Goal: Information Seeking & Learning: Learn about a topic

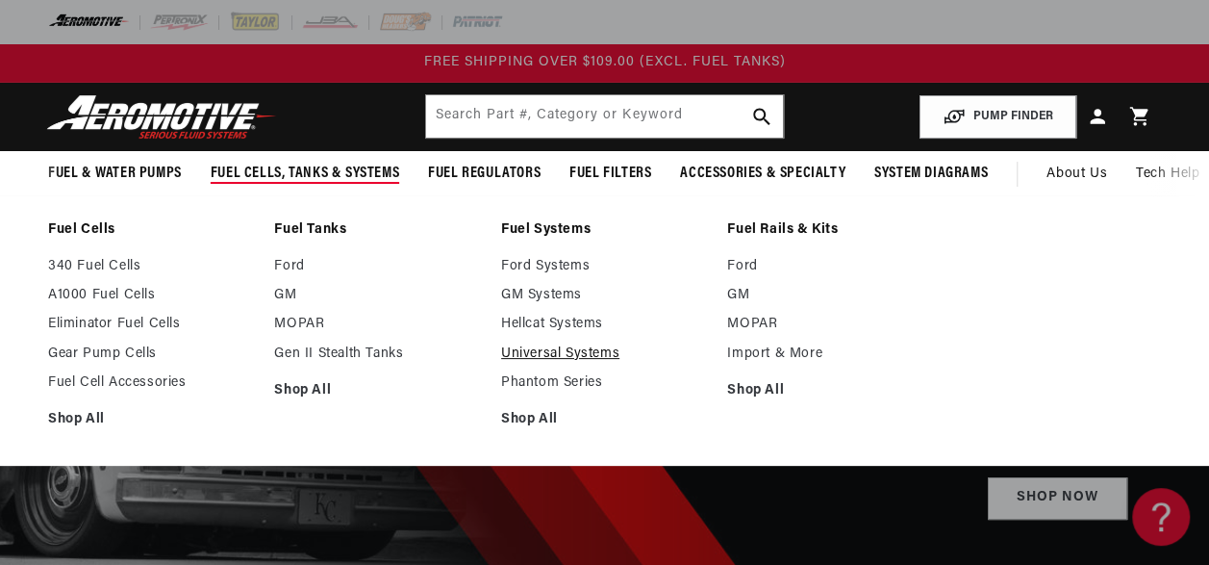
click at [566, 355] on link "Universal Systems" at bounding box center [604, 353] width 207 height 17
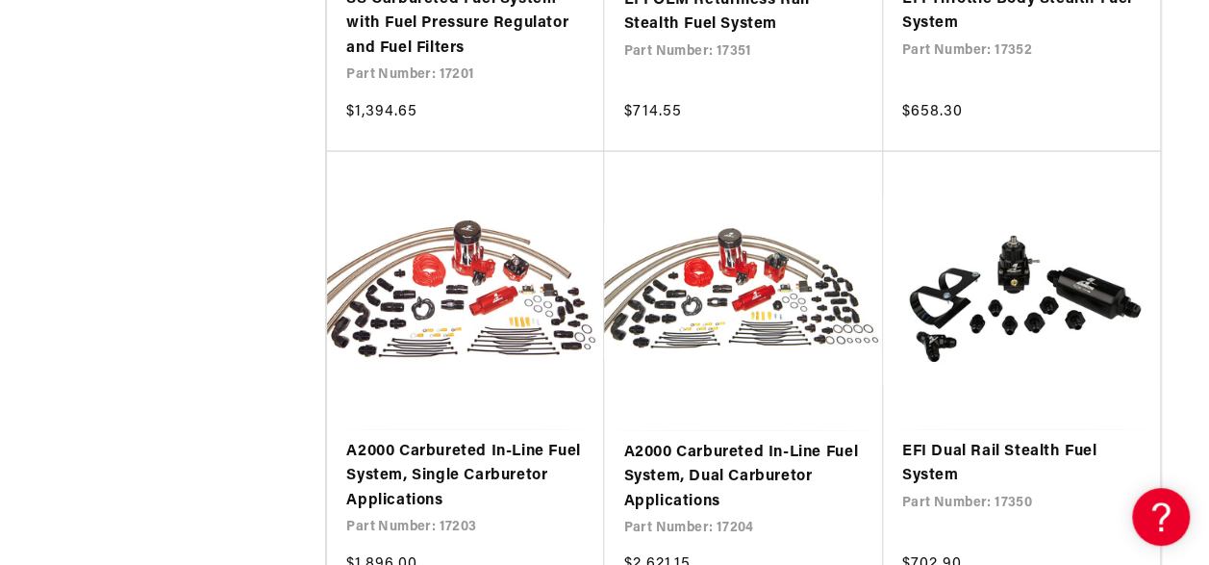
scroll to position [1827, 0]
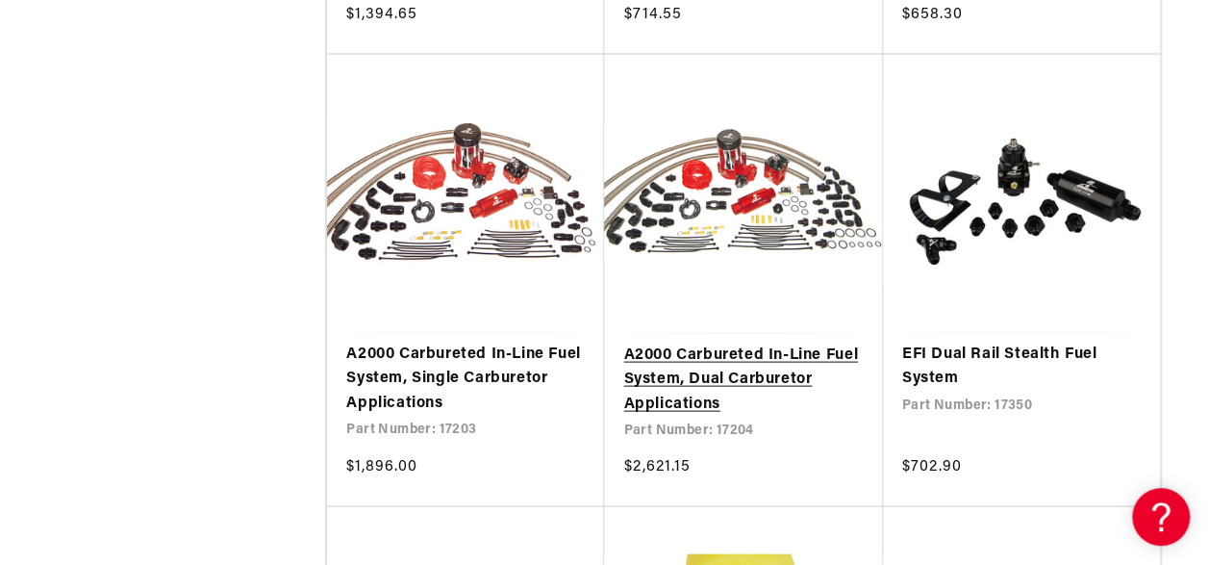
click at [691, 343] on link "A2000 Carbureted In-Line Fuel System, Dual Carburetor Applications" at bounding box center [742, 380] width 239 height 74
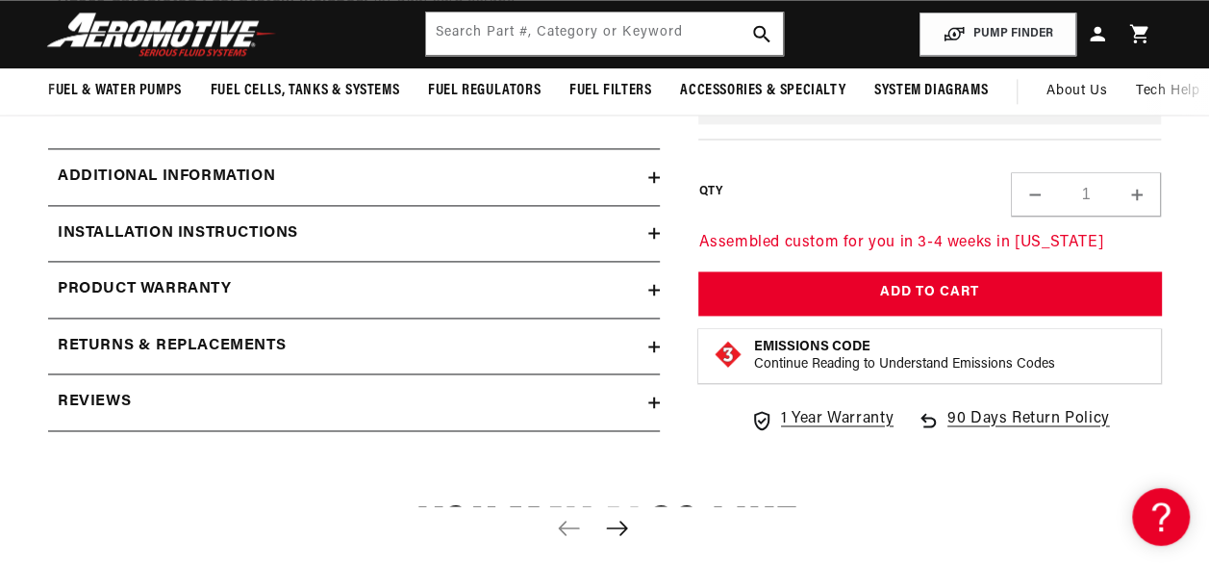
scroll to position [1250, 0]
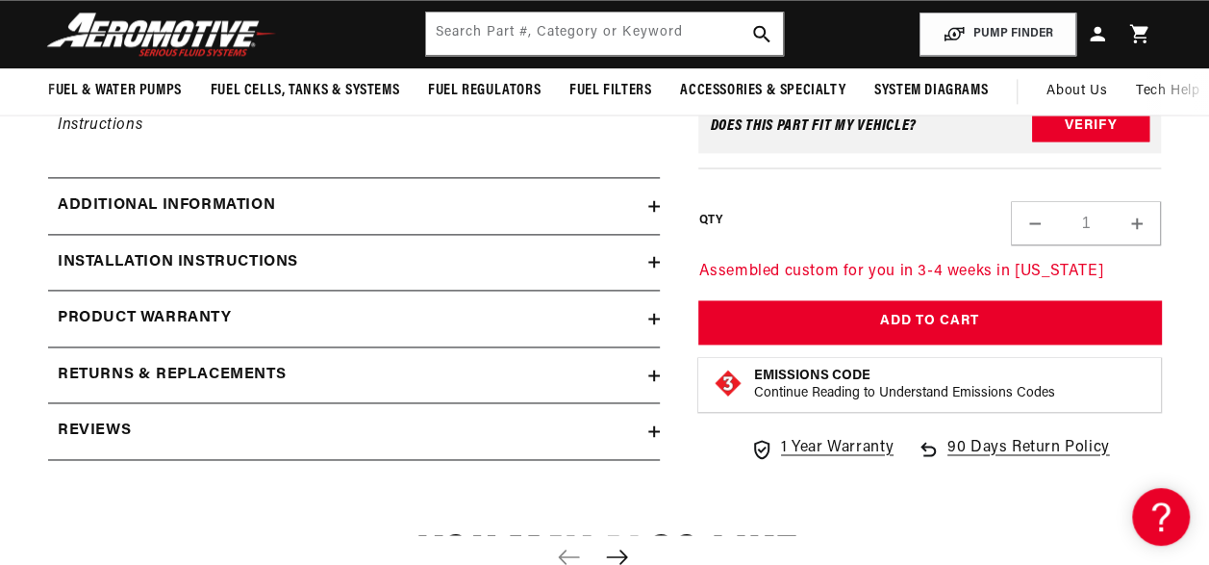
click at [294, 257] on h2 "Installation Instructions" at bounding box center [178, 262] width 240 height 25
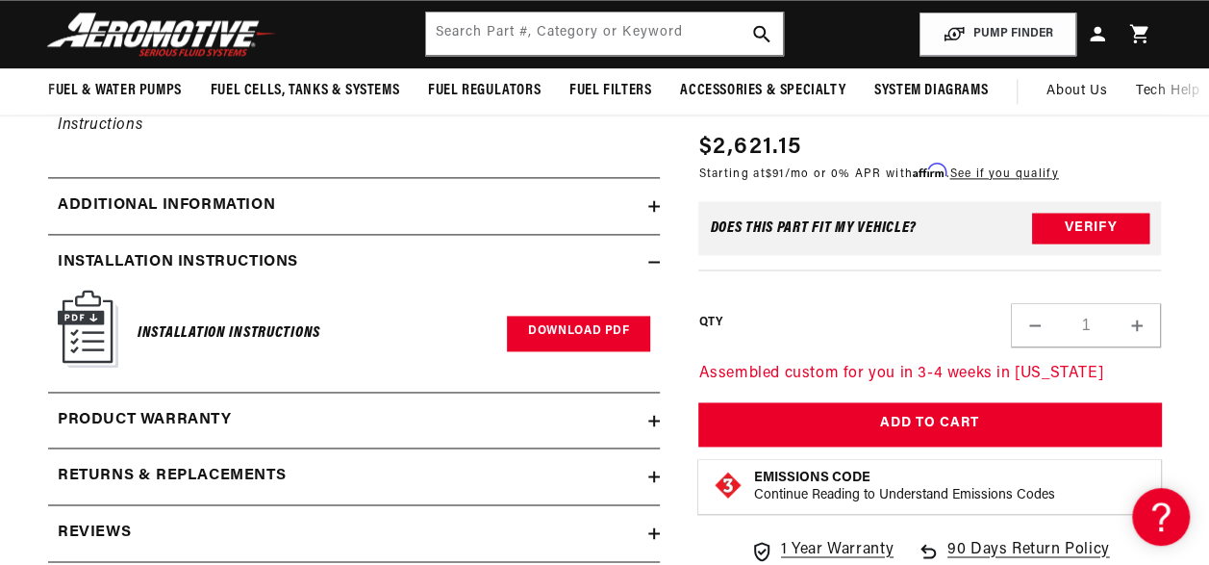
click at [549, 324] on link "Download PDF" at bounding box center [578, 333] width 143 height 36
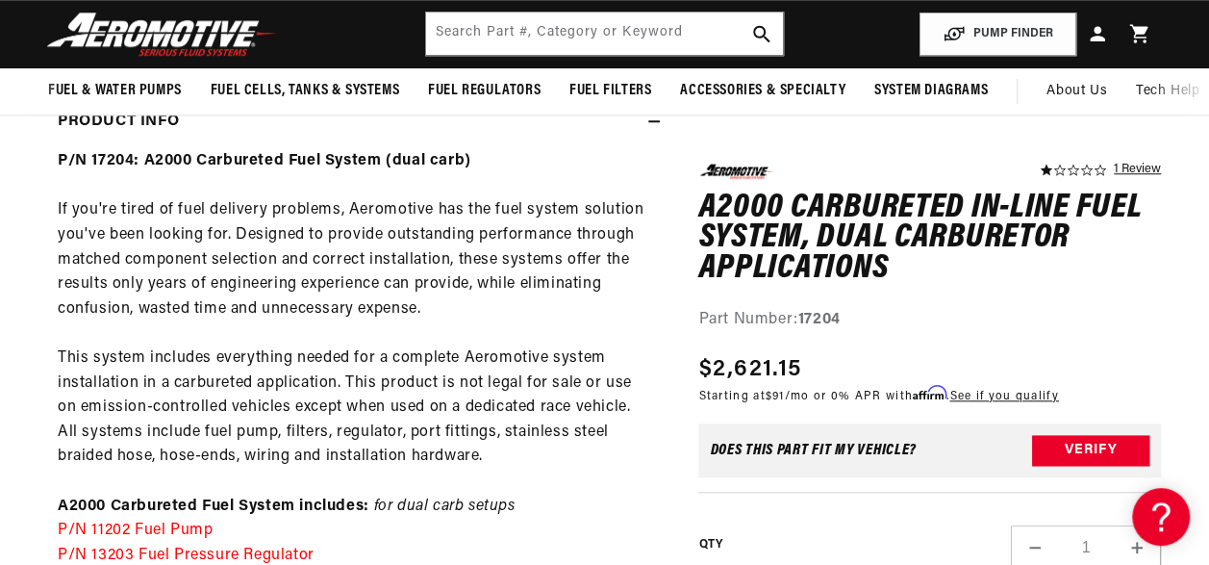
scroll to position [769, 0]
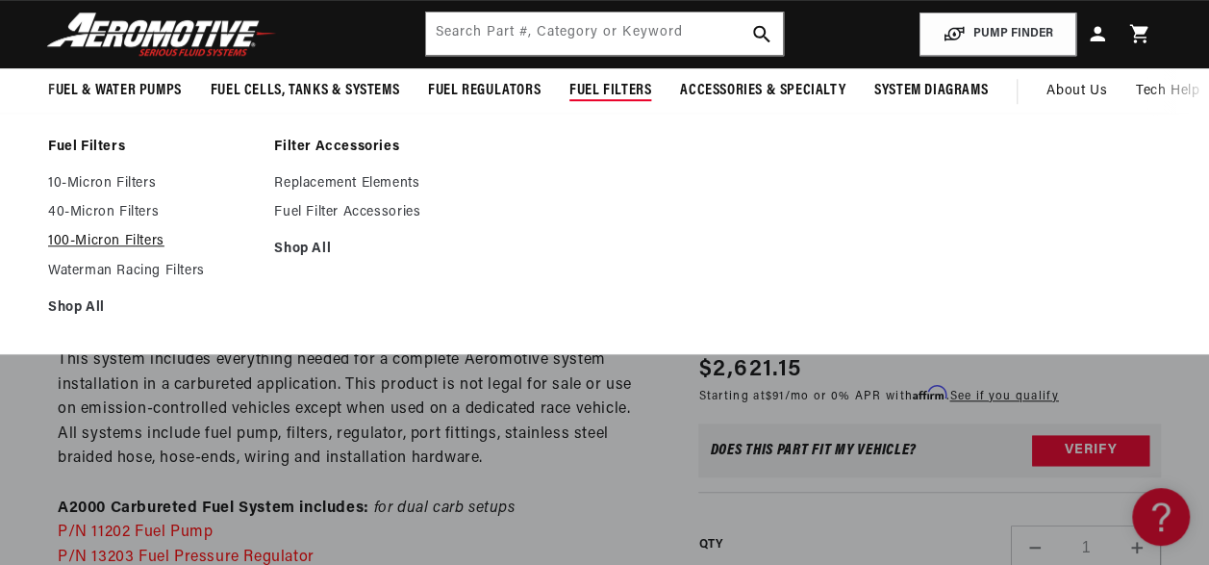
click at [128, 239] on link "100-Micron Filters" at bounding box center [151, 241] width 207 height 17
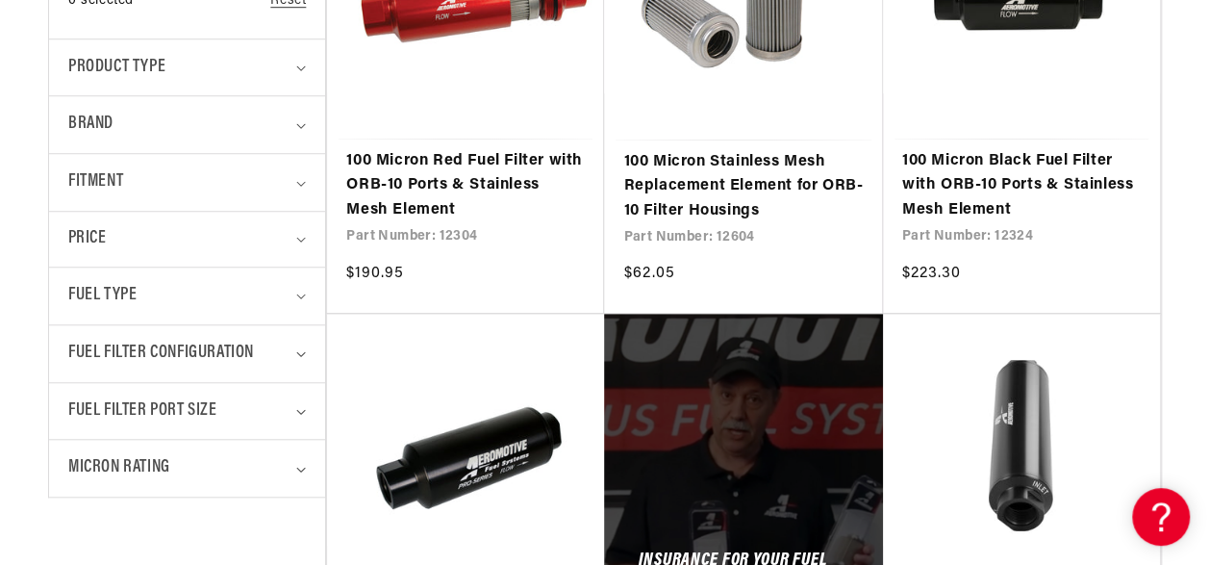
scroll to position [673, 0]
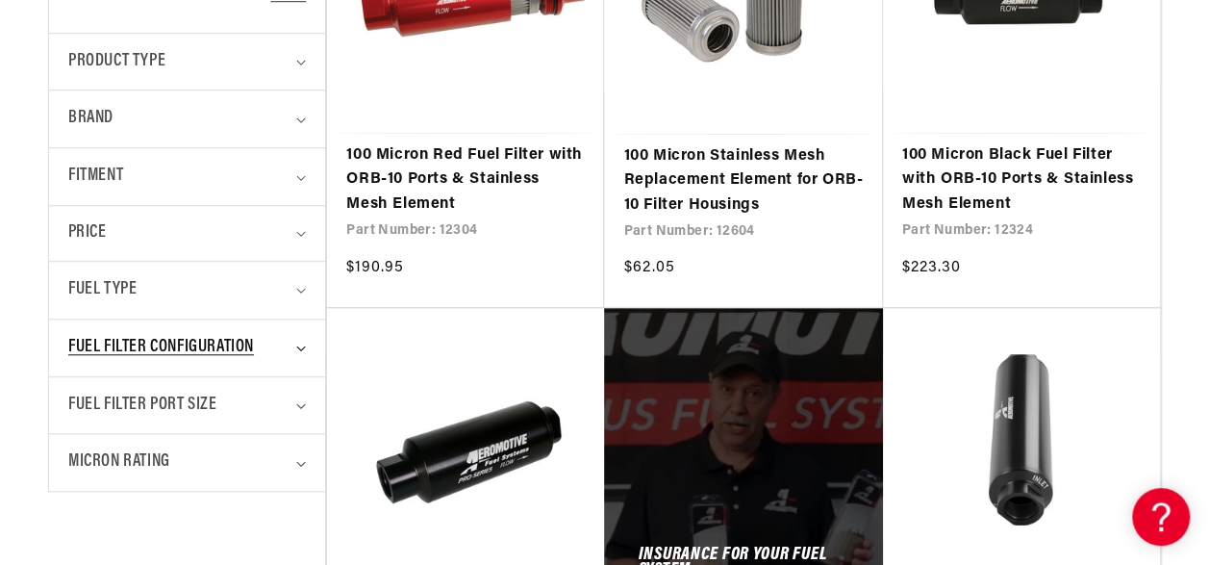
click at [221, 340] on span "Fuel Filter Configuration" at bounding box center [161, 348] width 186 height 28
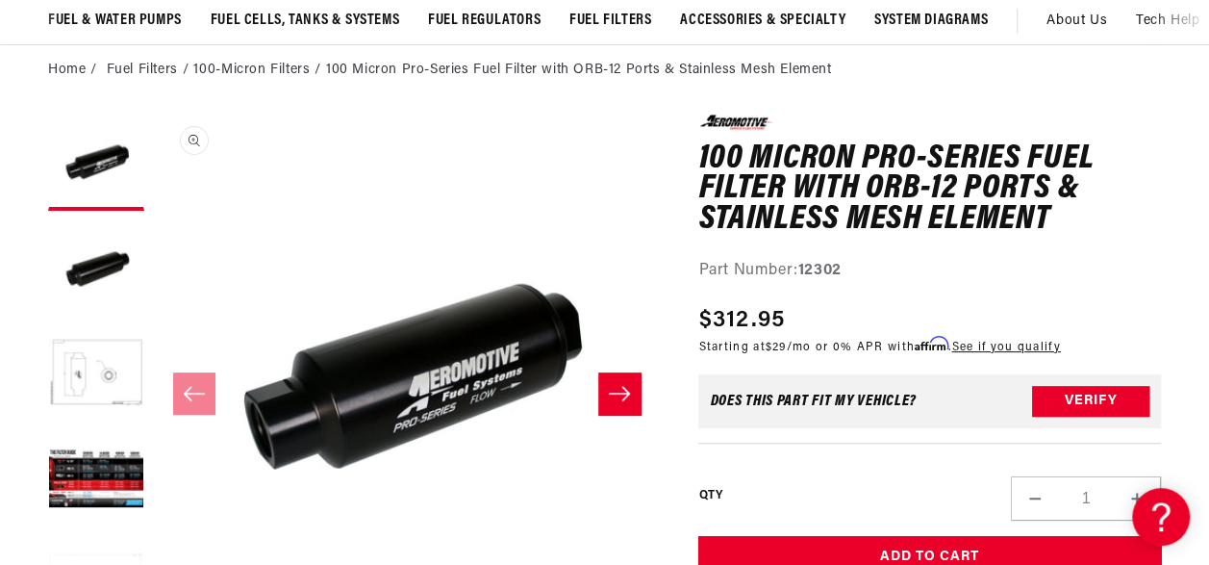
scroll to position [192, 0]
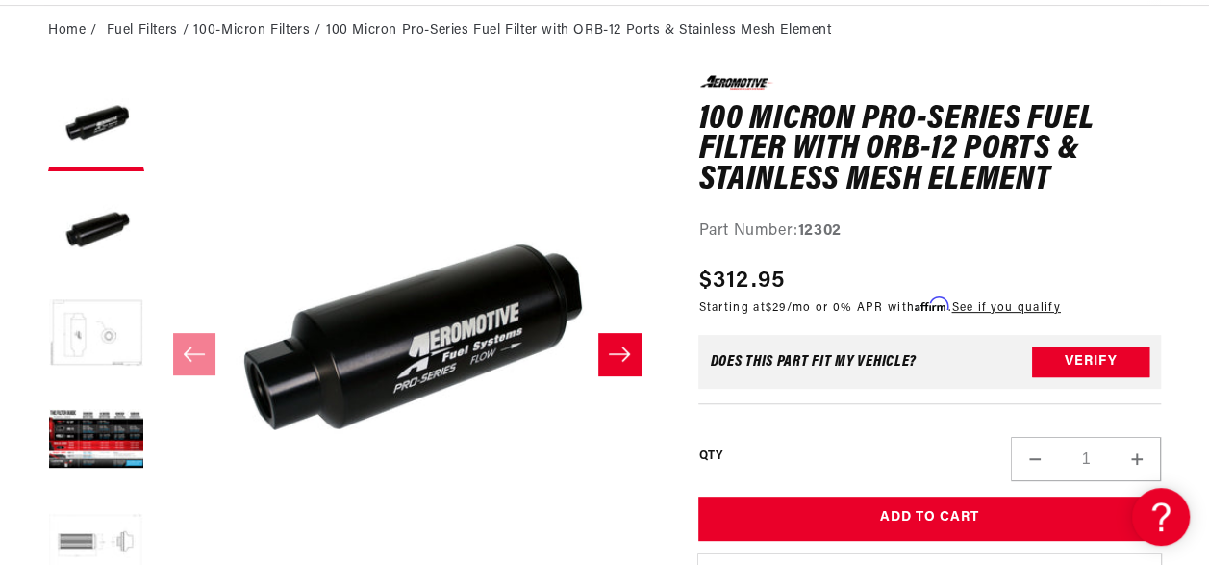
click at [88, 329] on button "Load image 3 in gallery view" at bounding box center [96, 335] width 96 height 96
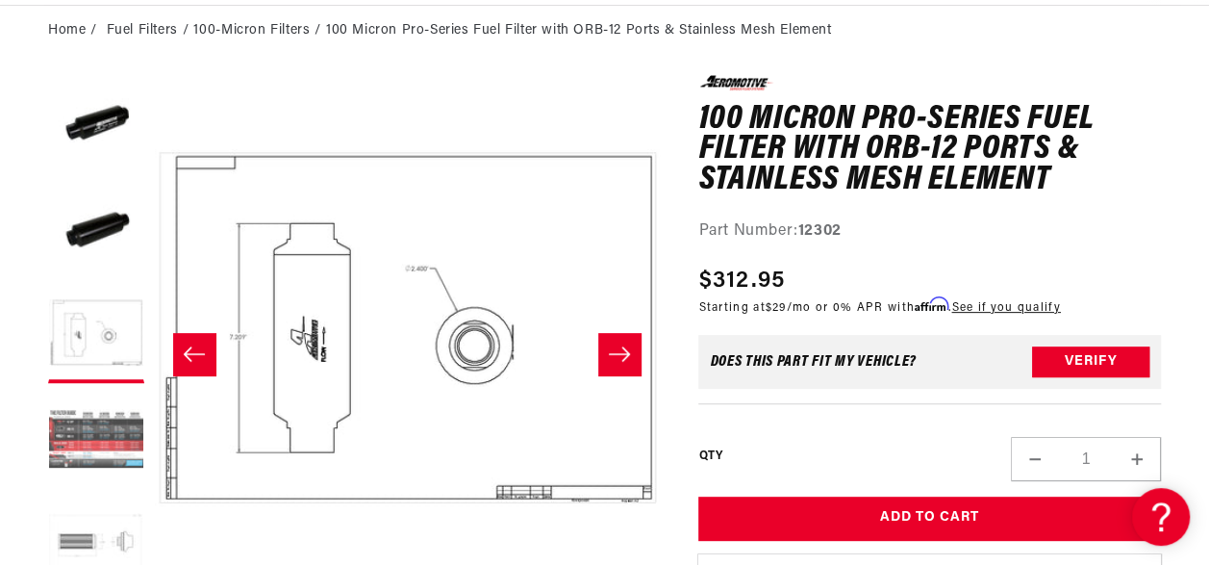
click at [88, 417] on button "Load image 4 in gallery view" at bounding box center [96, 440] width 96 height 96
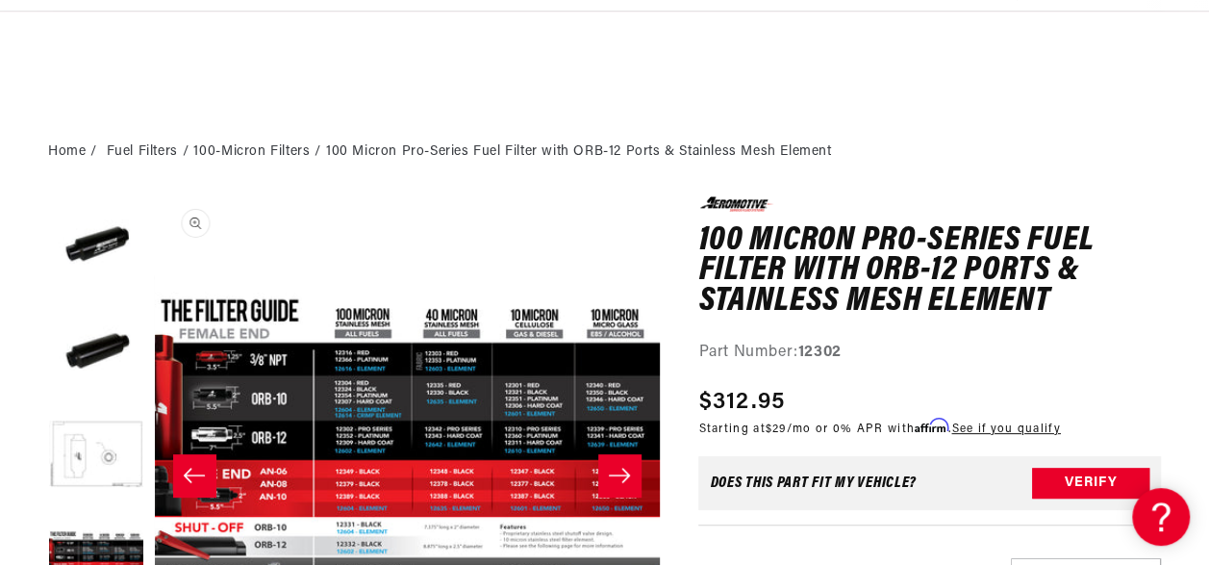
scroll to position [0, 0]
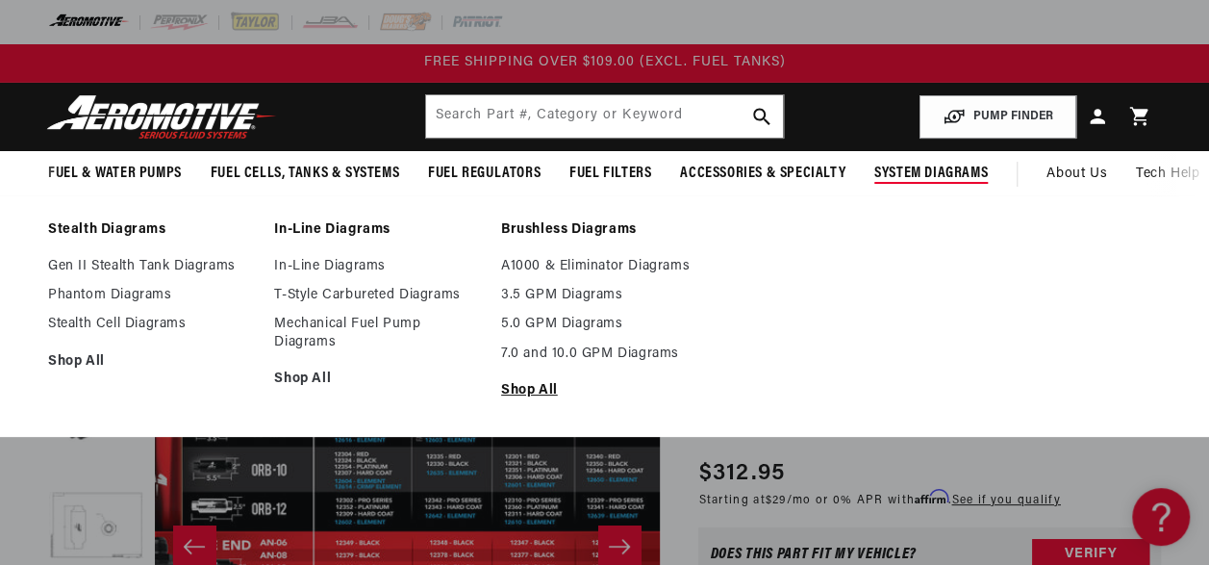
click at [525, 386] on link "Shop All" at bounding box center [604, 390] width 207 height 17
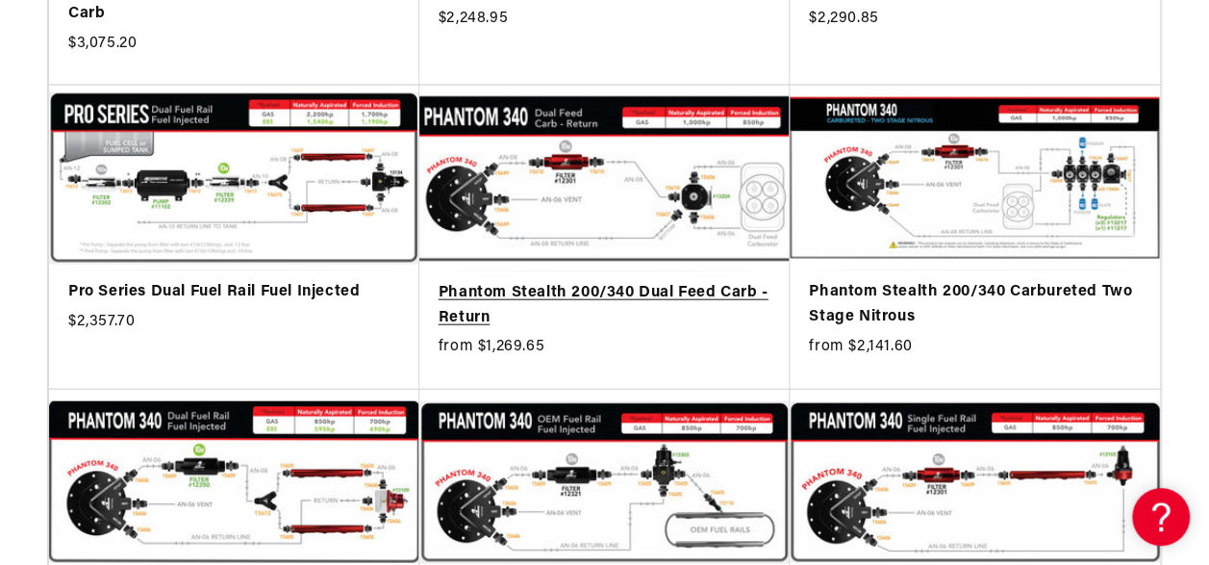
scroll to position [2212, 0]
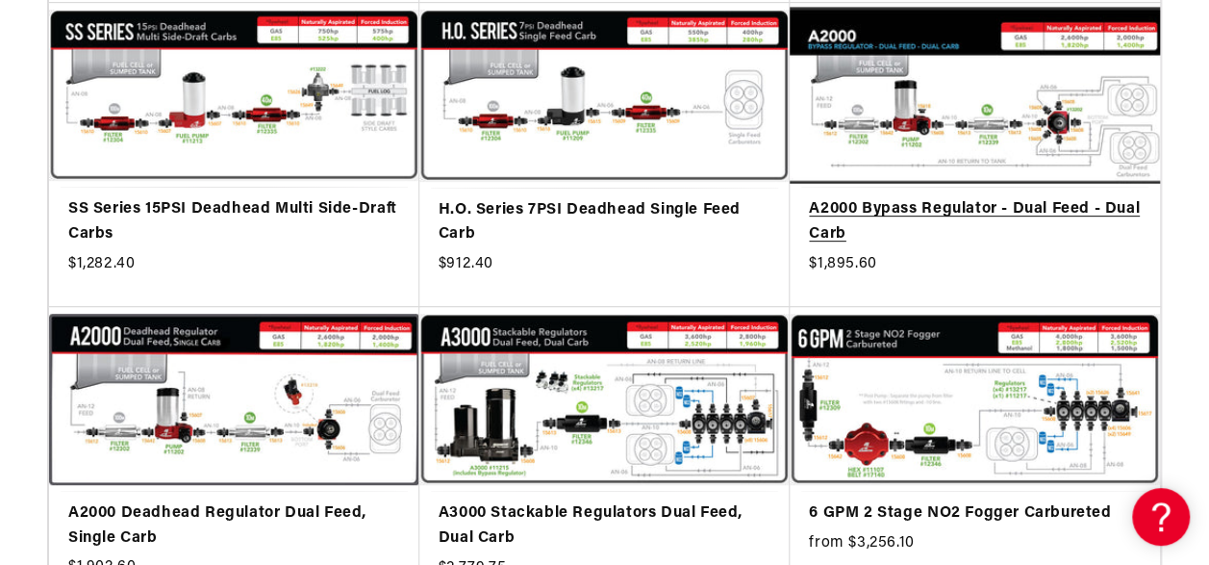
scroll to position [3944, 0]
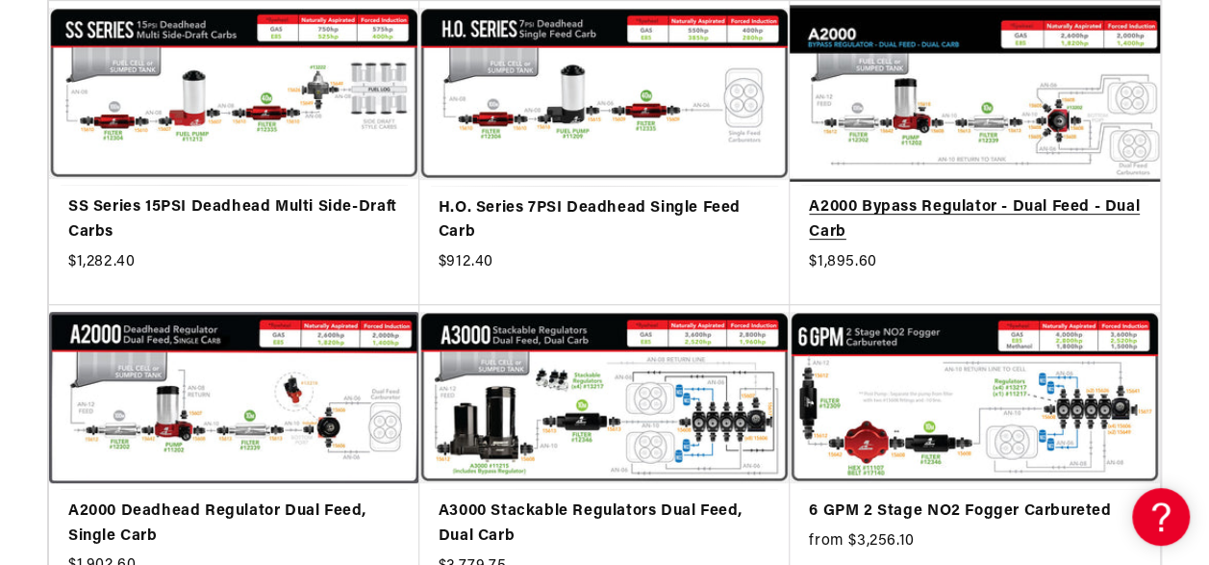
click at [922, 195] on link "A2000 Bypass Regulator - Dual Feed - Dual Carb" at bounding box center [975, 219] width 332 height 49
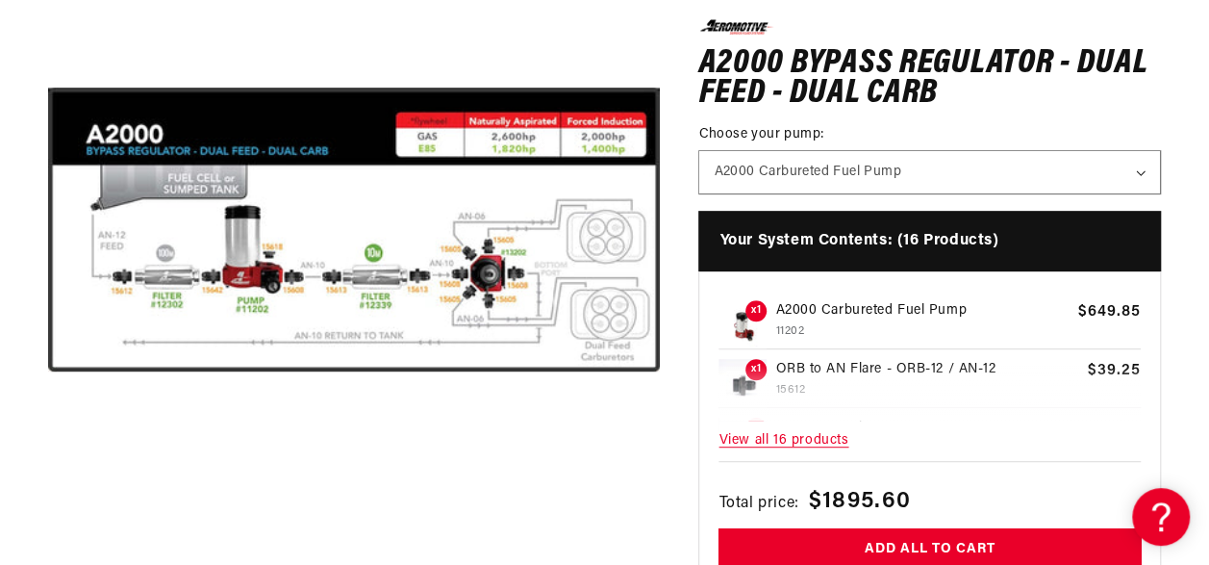
scroll to position [385, 0]
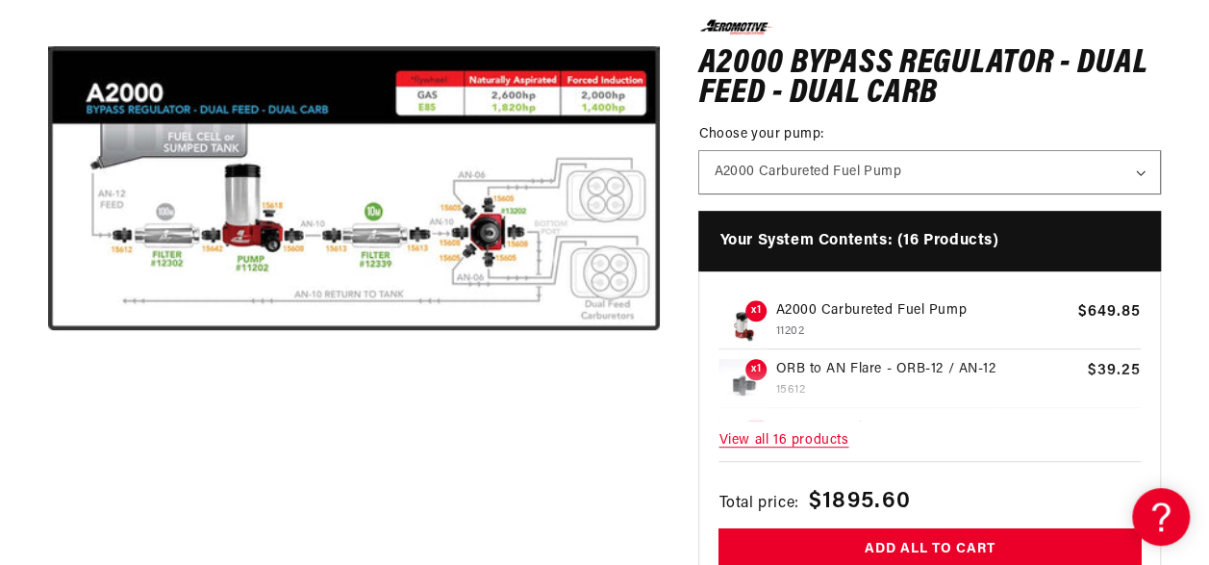
click at [764, 441] on span "View all 16 products" at bounding box center [929, 439] width 422 height 41
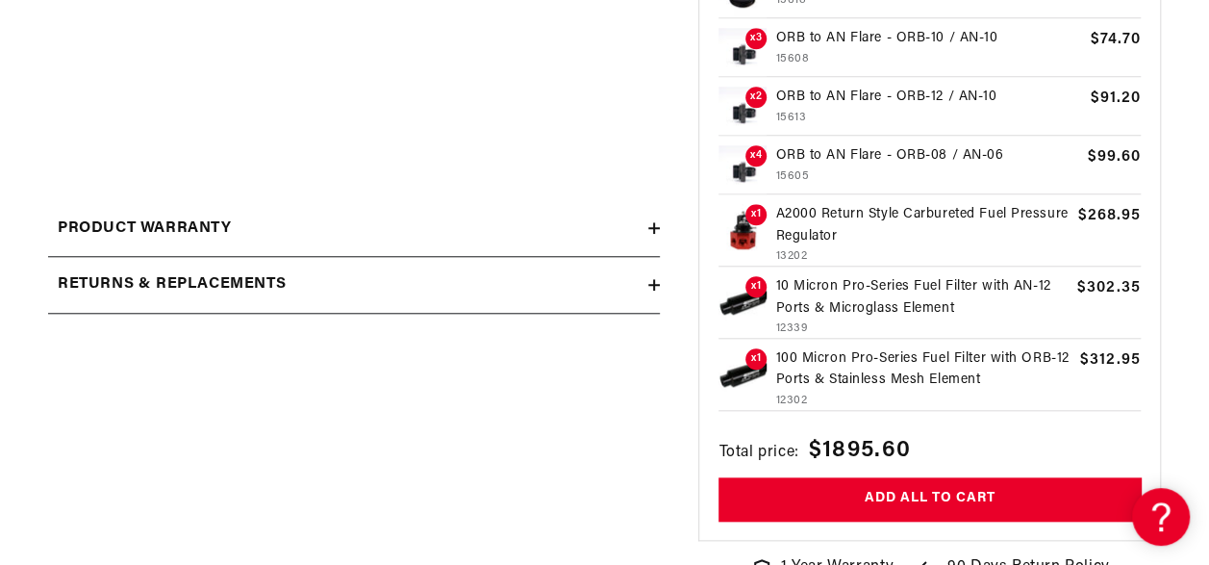
scroll to position [673, 0]
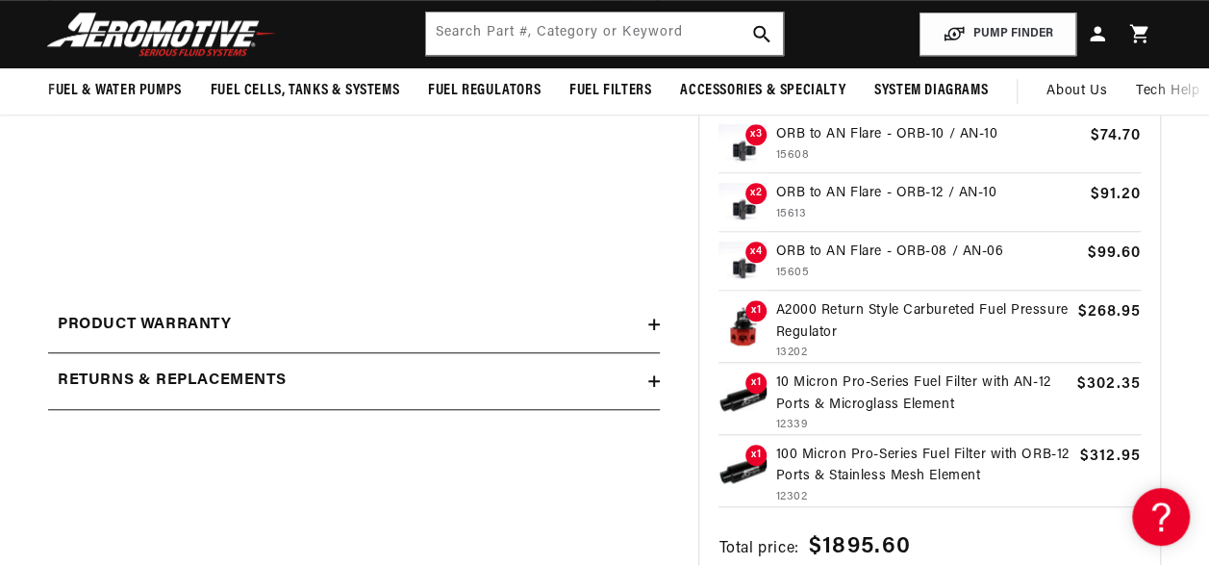
click at [835, 307] on p "A2000 Return Style Carbureted Fuel Pressure Regulator" at bounding box center [922, 321] width 294 height 43
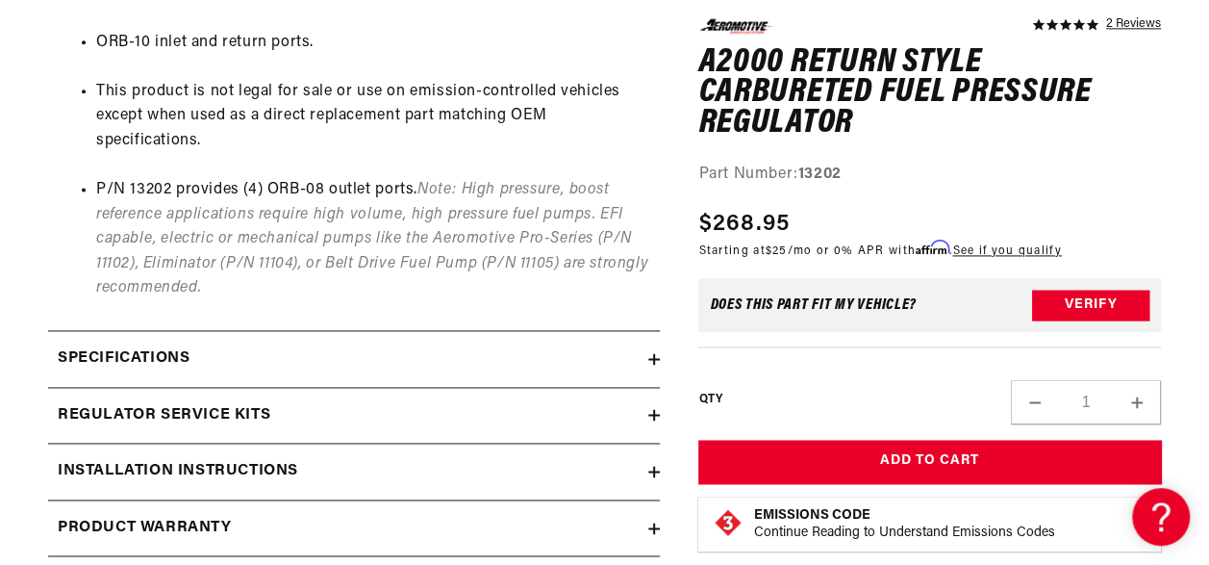
scroll to position [1347, 0]
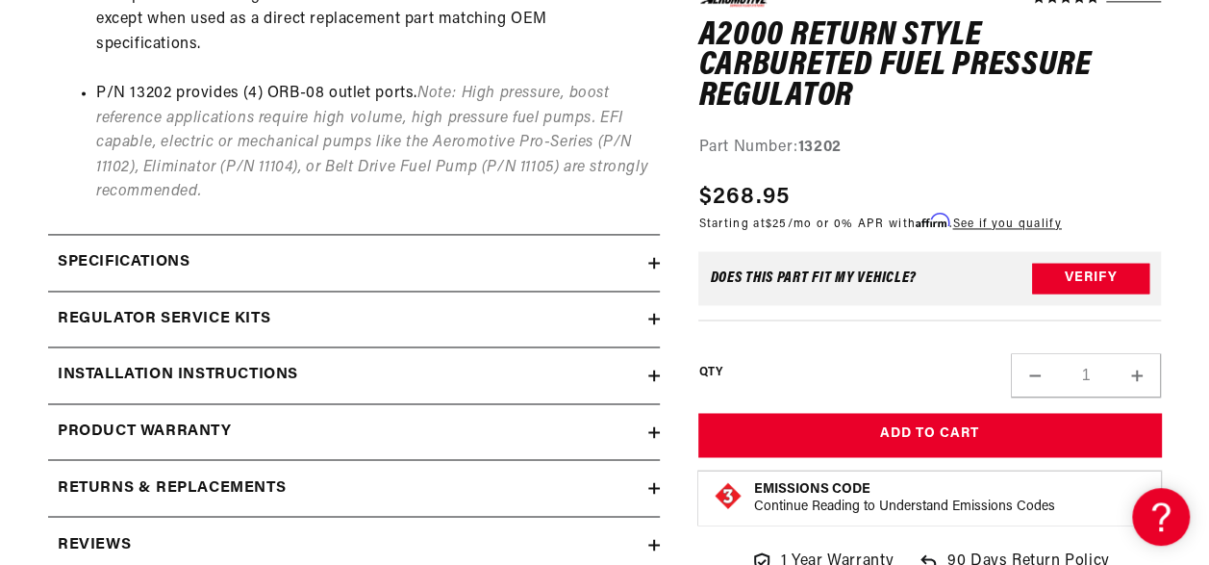
click at [264, 368] on h2 "Installation Instructions" at bounding box center [178, 375] width 240 height 25
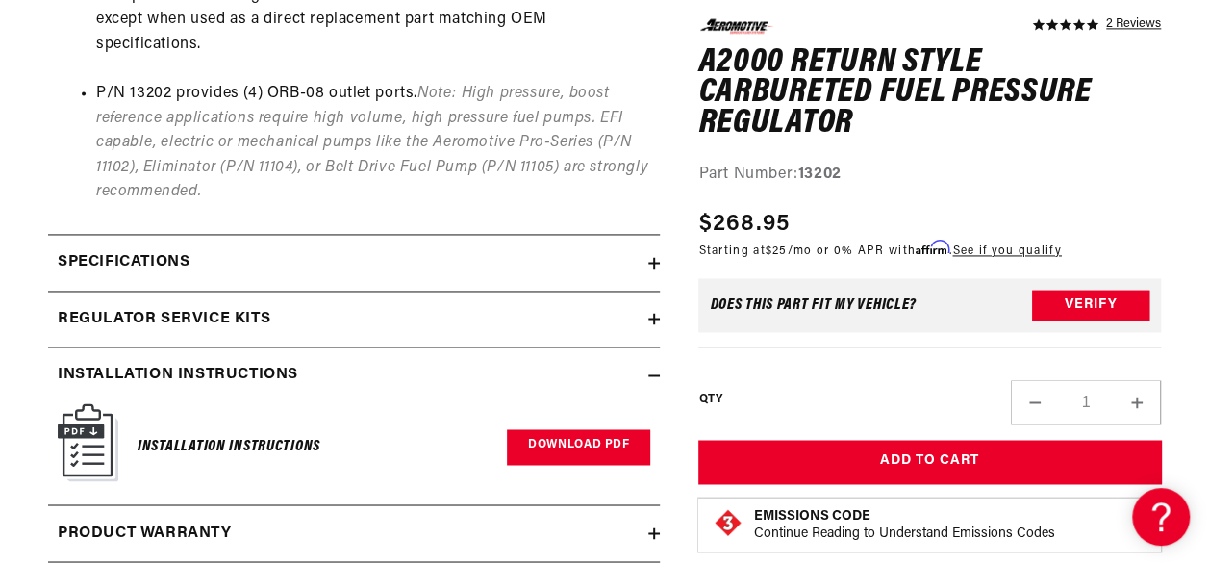
click at [586, 446] on link "Download PDF" at bounding box center [578, 447] width 143 height 36
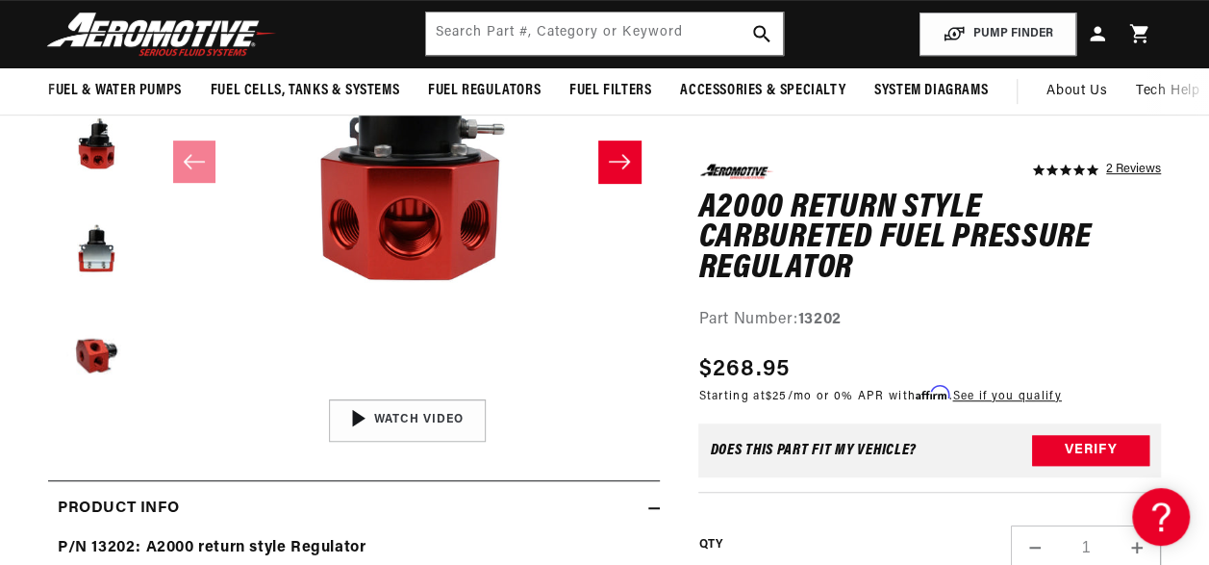
scroll to position [289, 0]
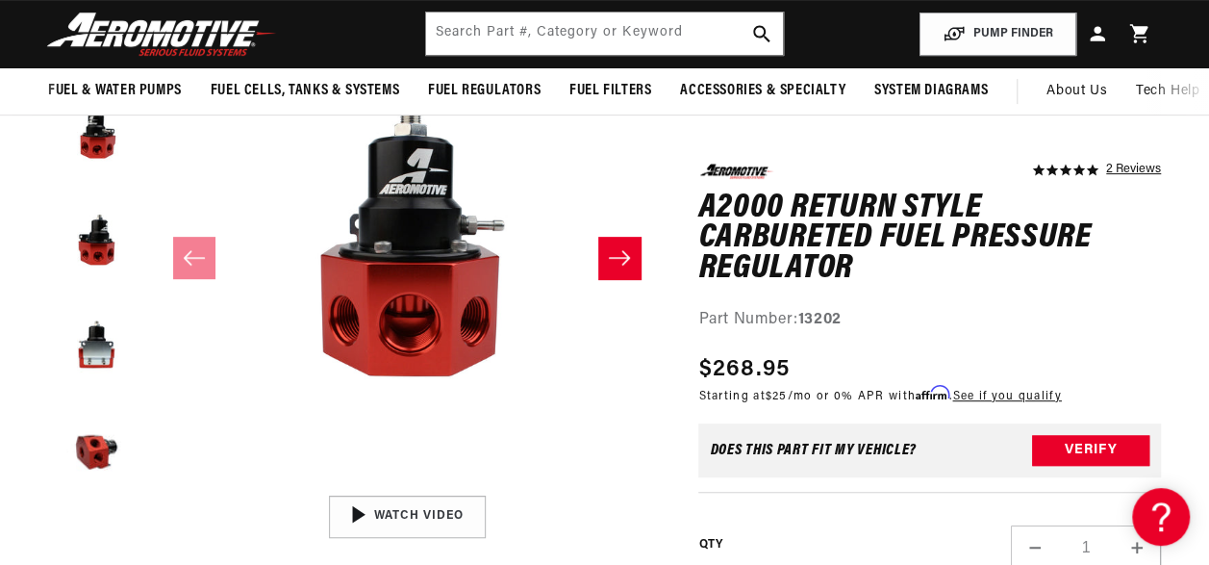
click at [625, 258] on icon "Slide right" at bounding box center [619, 258] width 21 height 14
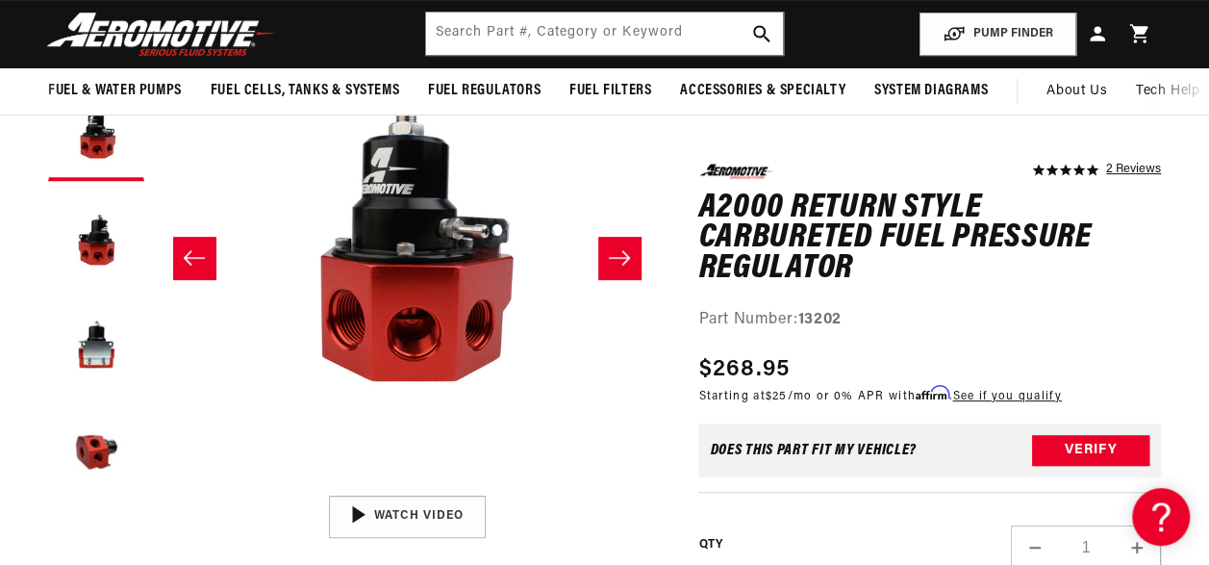
click at [625, 258] on icon "Slide right" at bounding box center [619, 258] width 21 height 14
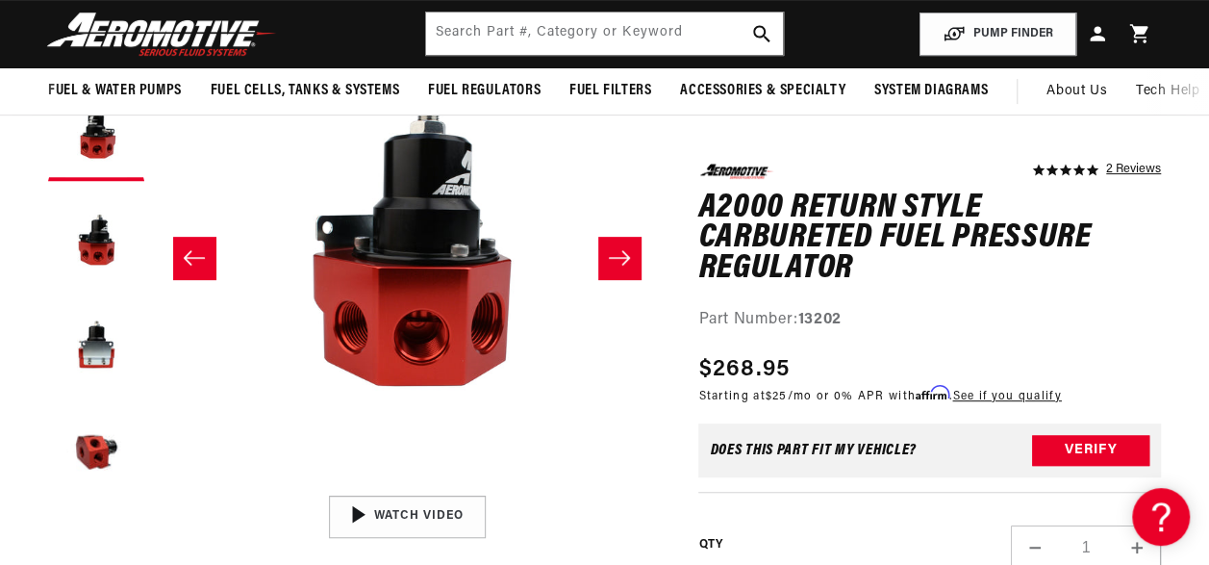
scroll to position [0, 1012]
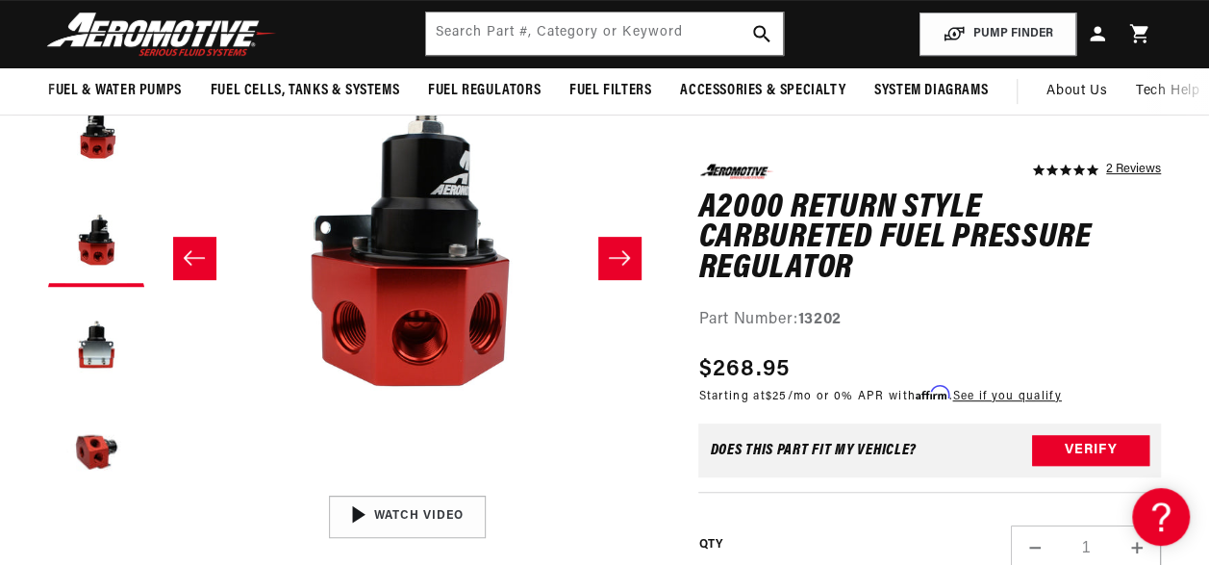
click at [625, 258] on icon "Slide right" at bounding box center [619, 258] width 21 height 14
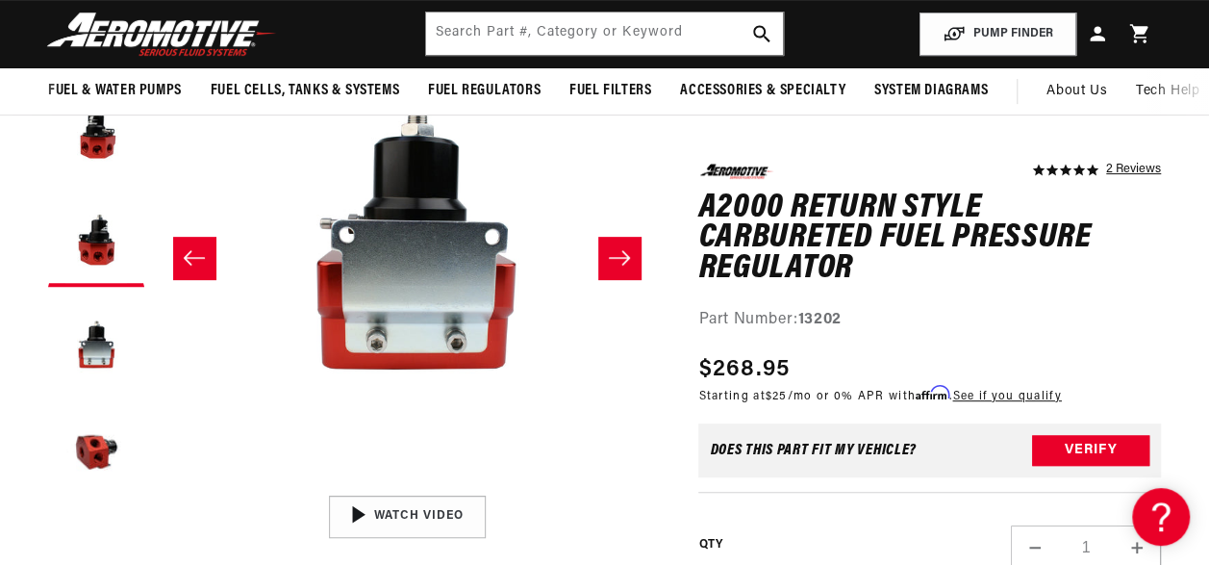
scroll to position [0, 1518]
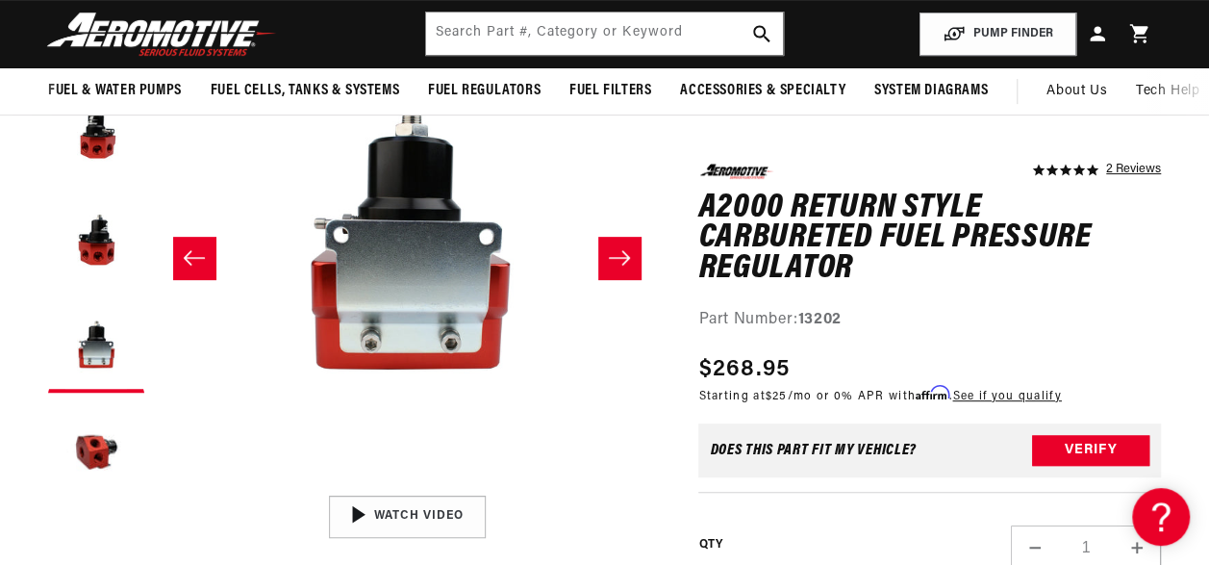
click at [625, 258] on icon "Slide right" at bounding box center [619, 258] width 21 height 14
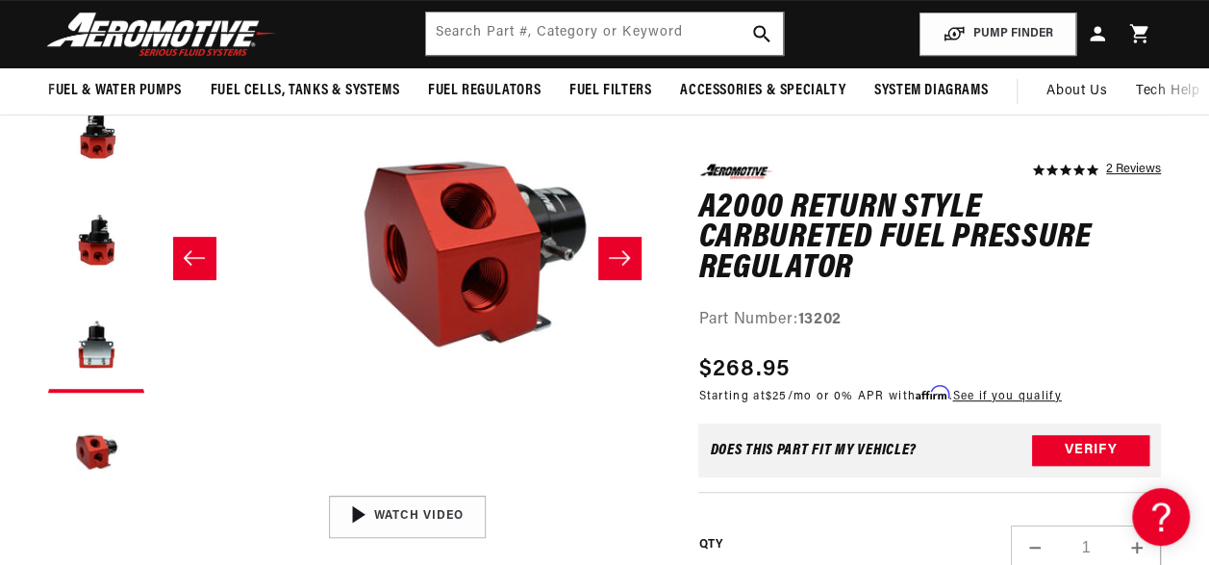
scroll to position [0, 2024]
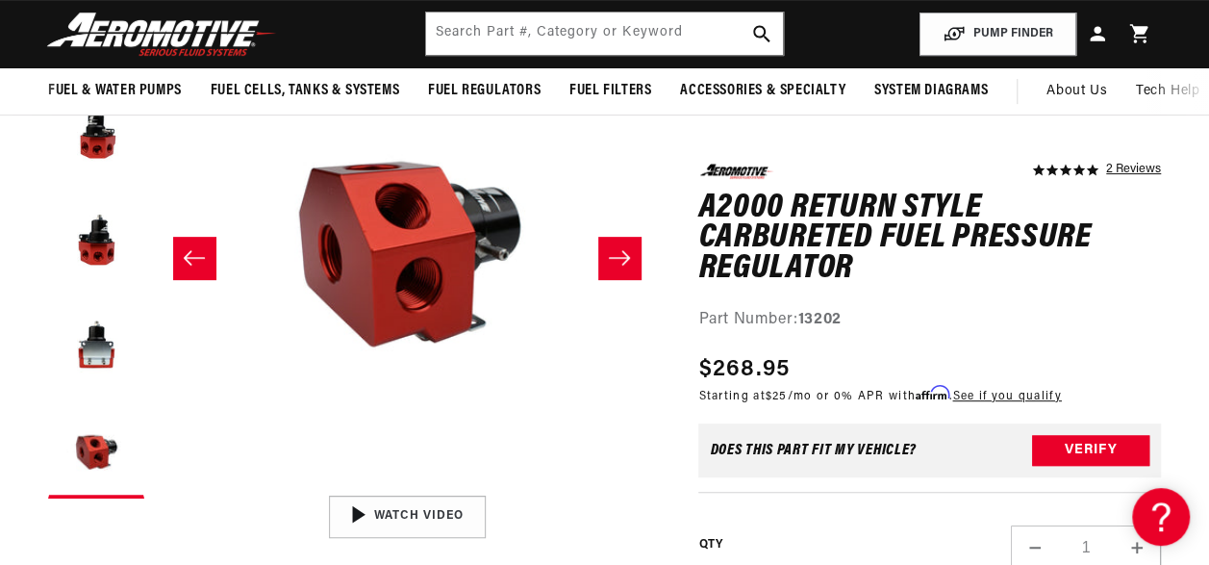
click at [625, 258] on icon "Slide right" at bounding box center [619, 258] width 21 height 14
click at [174, 260] on button "Slide left" at bounding box center [194, 258] width 42 height 42
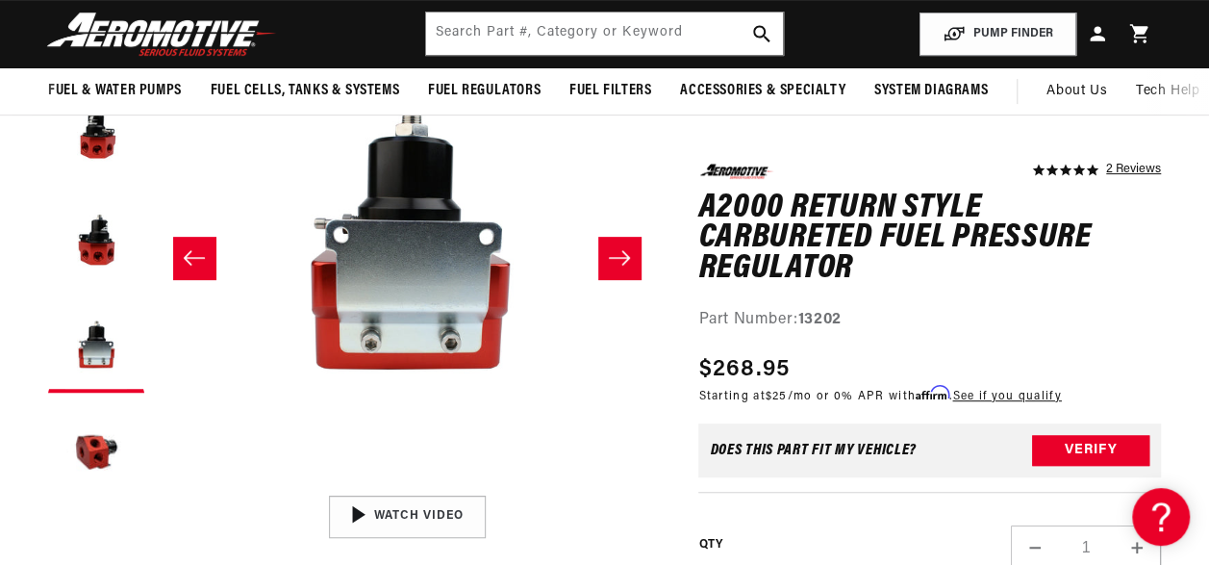
click at [175, 259] on button "Slide left" at bounding box center [194, 258] width 42 height 42
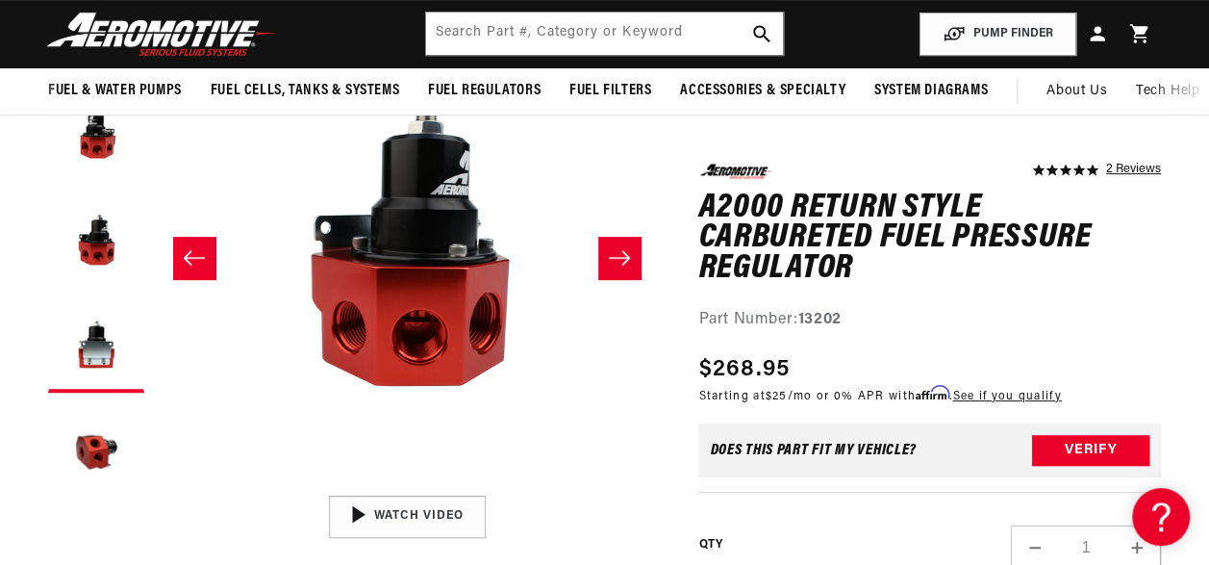
click at [175, 258] on button "Slide left" at bounding box center [194, 258] width 42 height 42
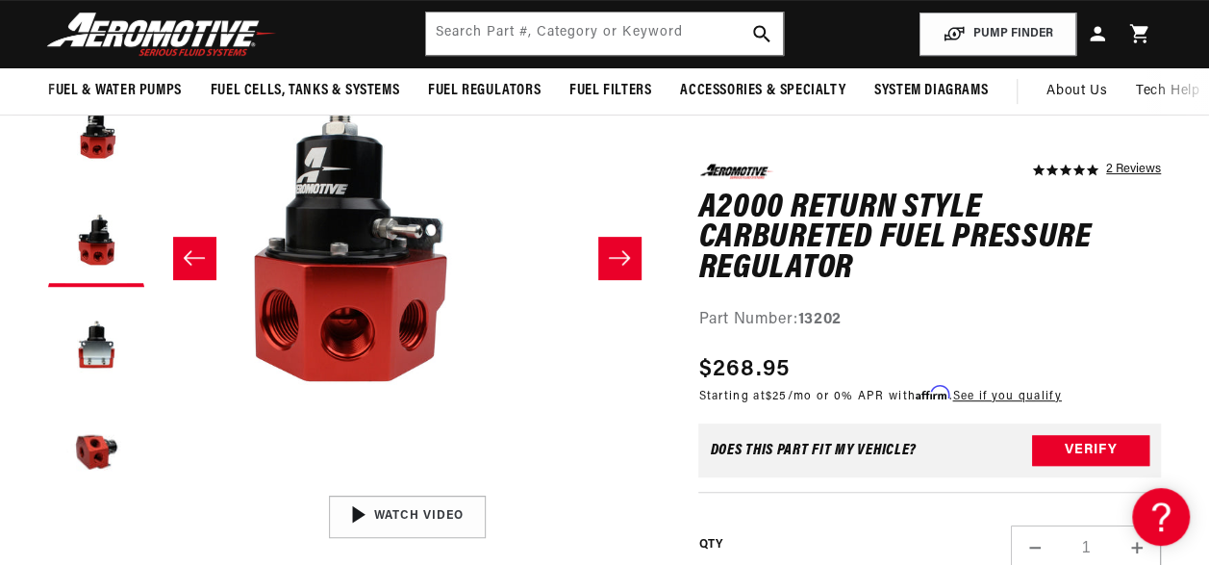
scroll to position [0, 506]
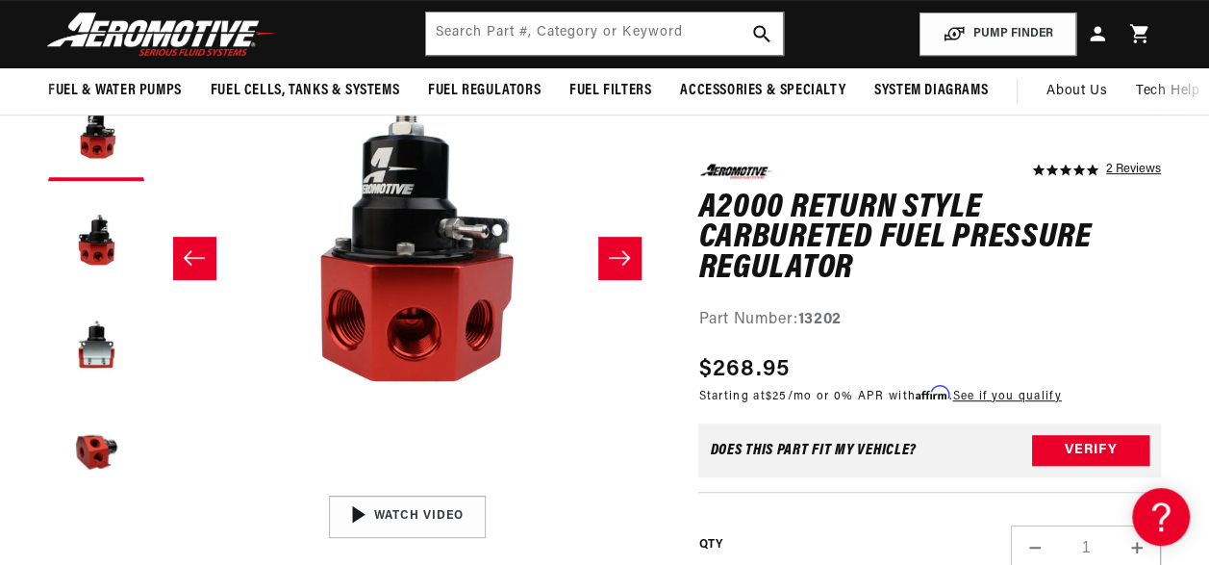
click at [175, 258] on button "Slide left" at bounding box center [194, 258] width 42 height 42
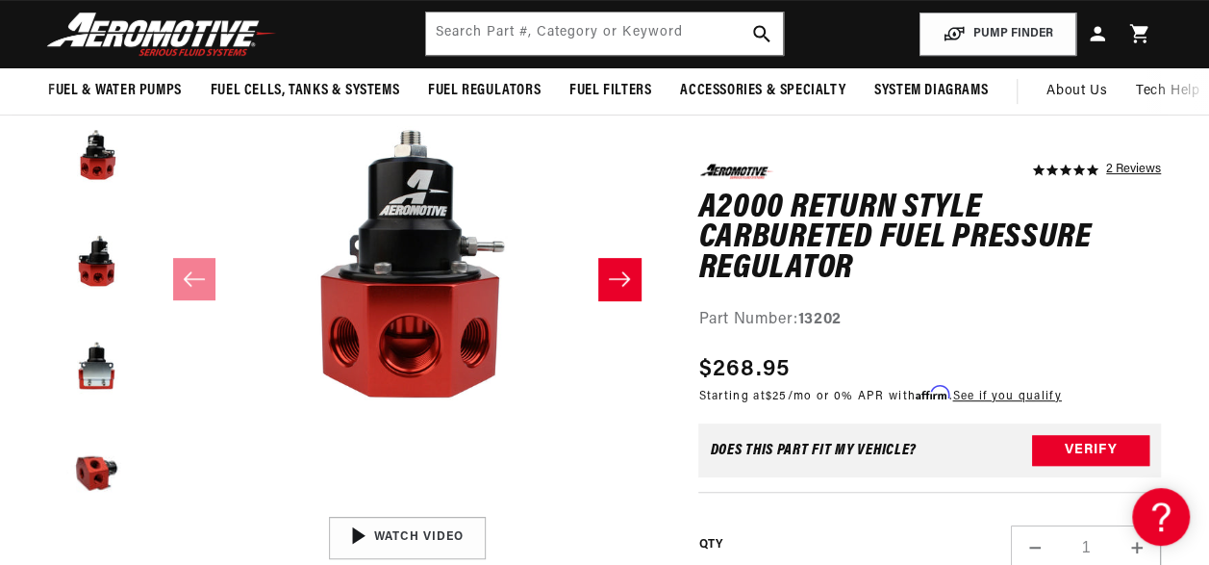
scroll to position [1, 0]
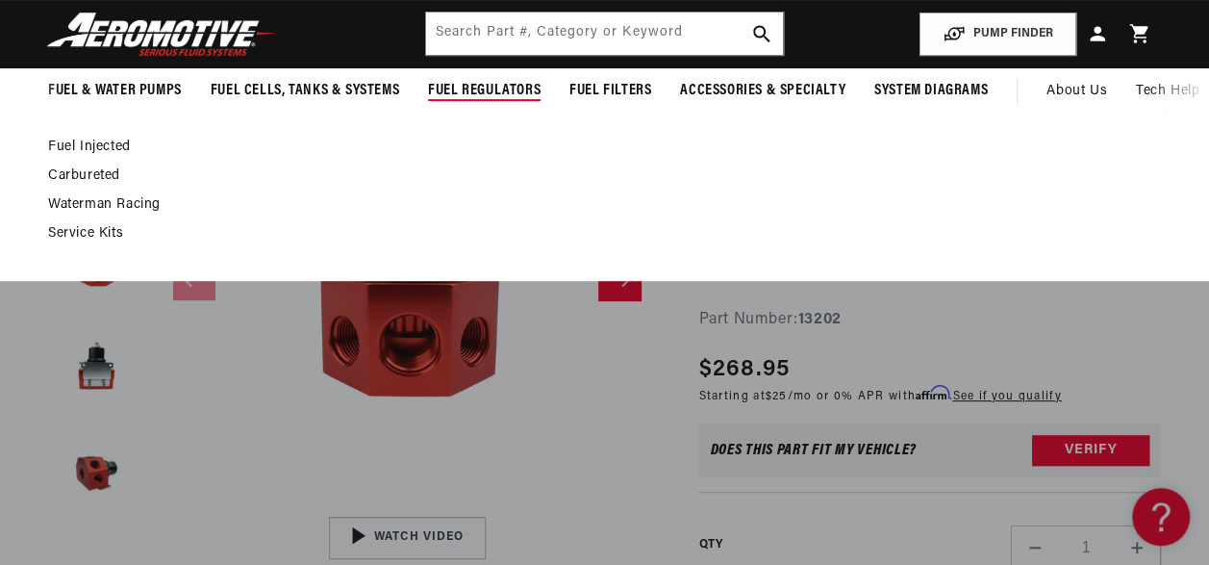
click at [96, 173] on link "Carbureted" at bounding box center [595, 175] width 1094 height 17
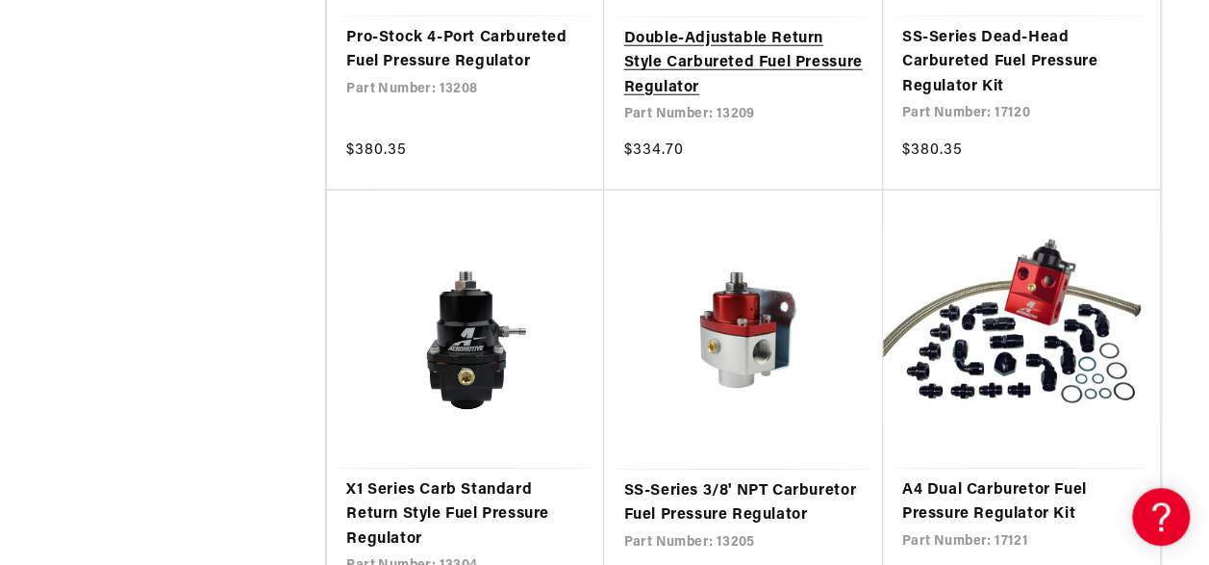
scroll to position [2693, 0]
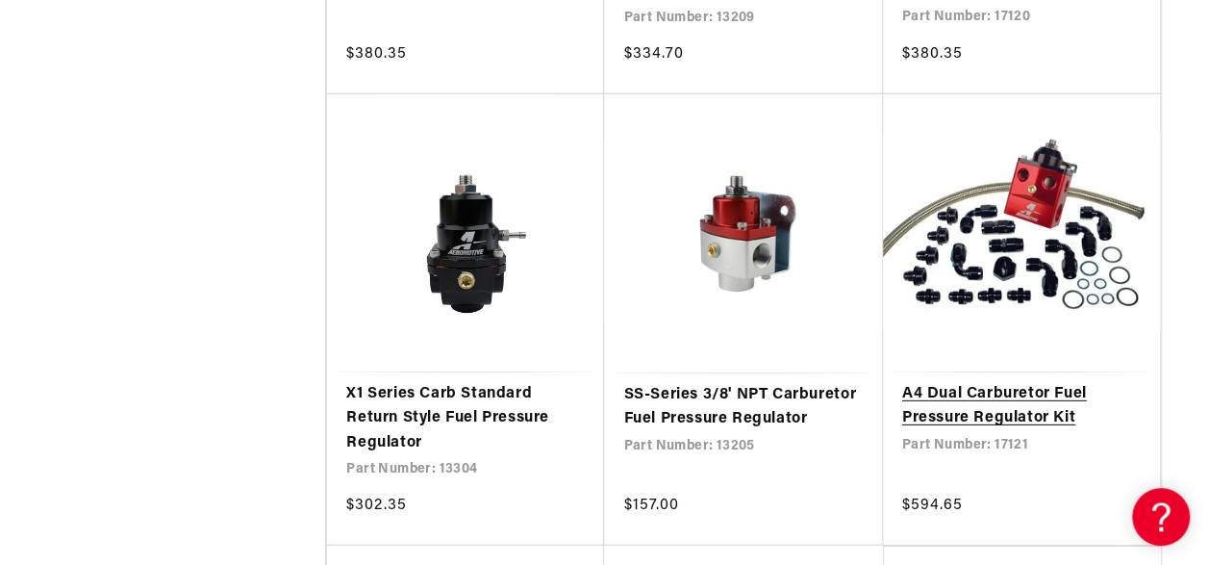
click at [985, 382] on link "A4 Dual Carburetor Fuel Pressure Regulator Kit" at bounding box center [1021, 406] width 239 height 49
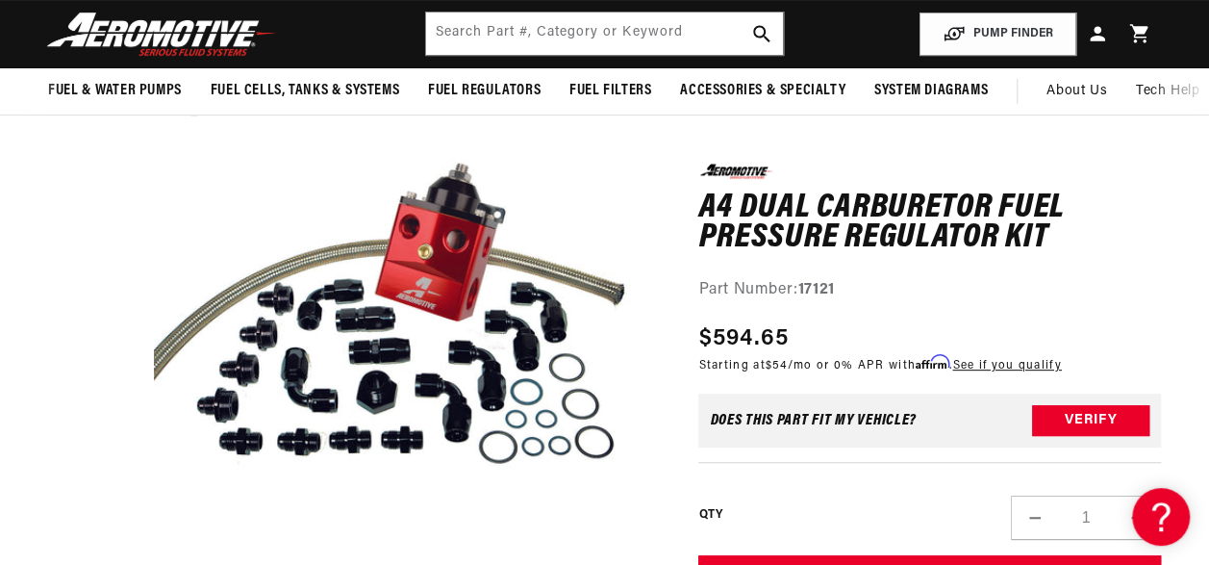
scroll to position [1, 0]
